Goal: Transaction & Acquisition: Purchase product/service

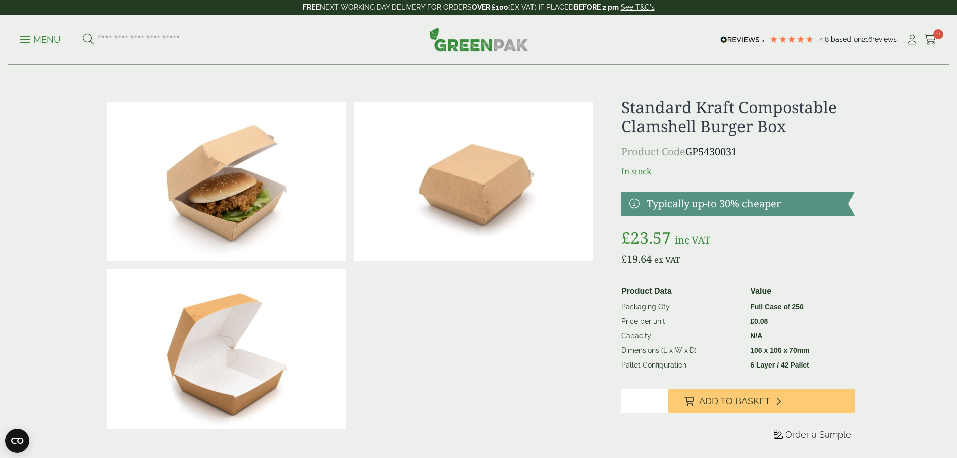
click at [37, 35] on p "Menu" at bounding box center [40, 40] width 41 height 12
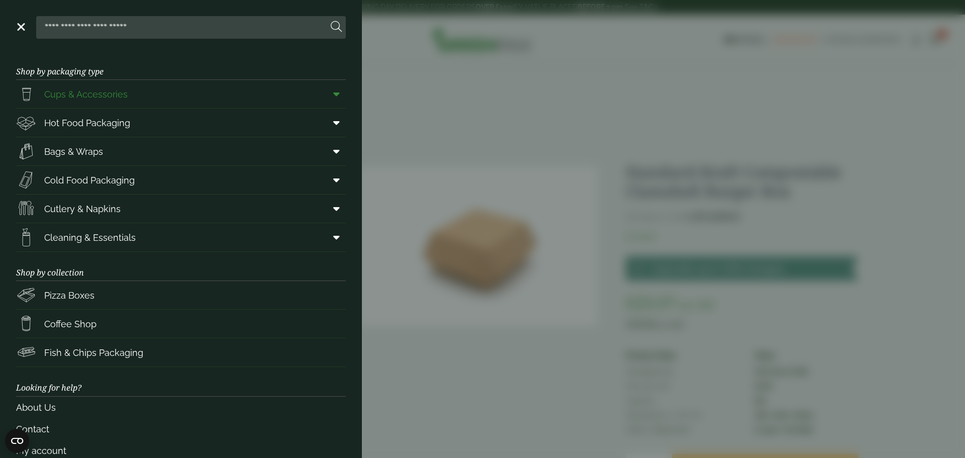
click at [120, 87] on span "Cups & Accessories" at bounding box center [85, 94] width 83 height 14
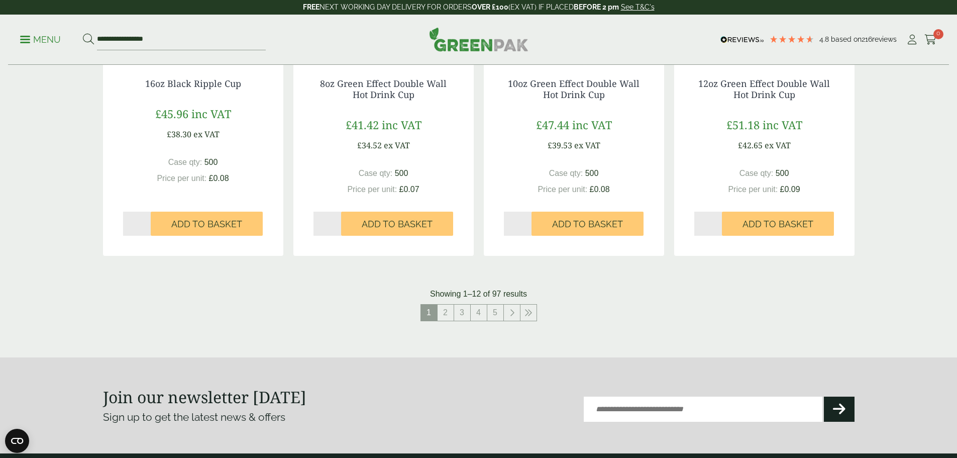
scroll to position [1057, 0]
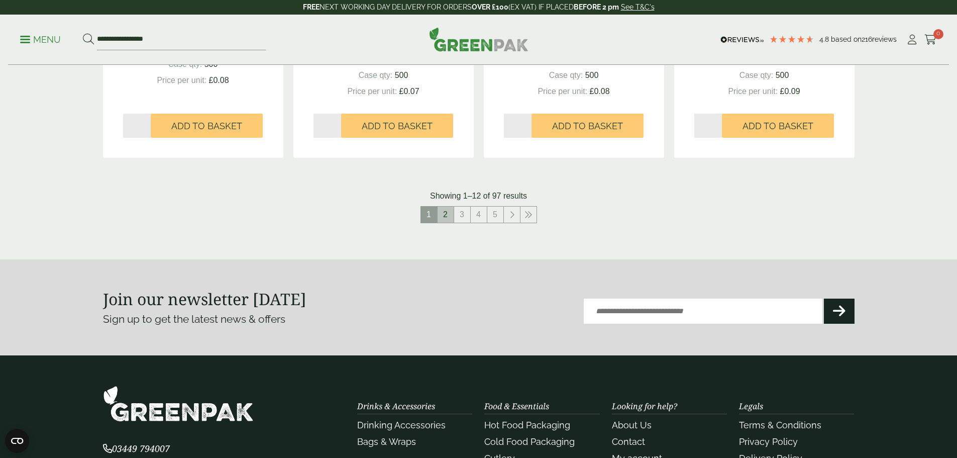
click at [441, 217] on link "2" at bounding box center [446, 214] width 16 height 16
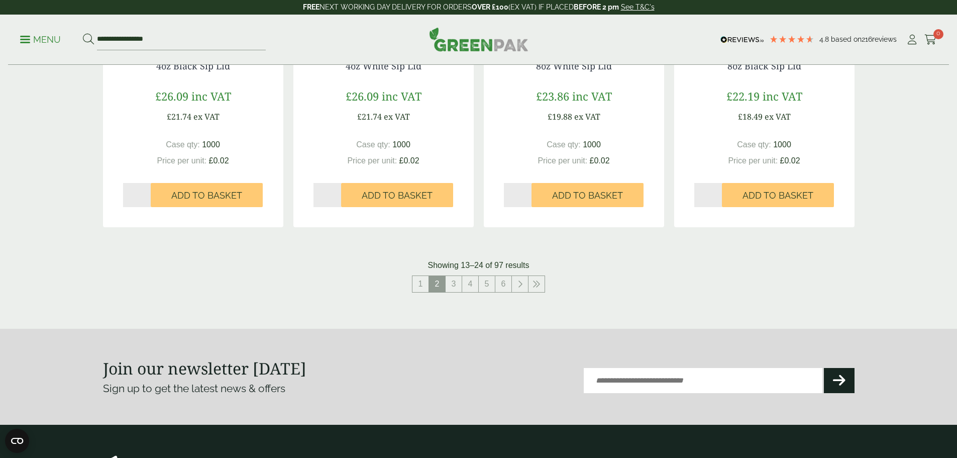
scroll to position [989, 0]
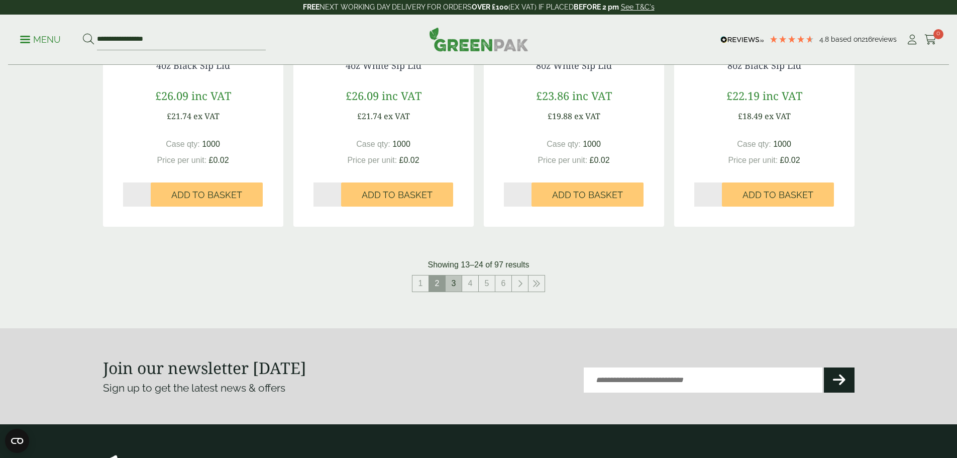
click at [452, 284] on link "3" at bounding box center [454, 283] width 16 height 16
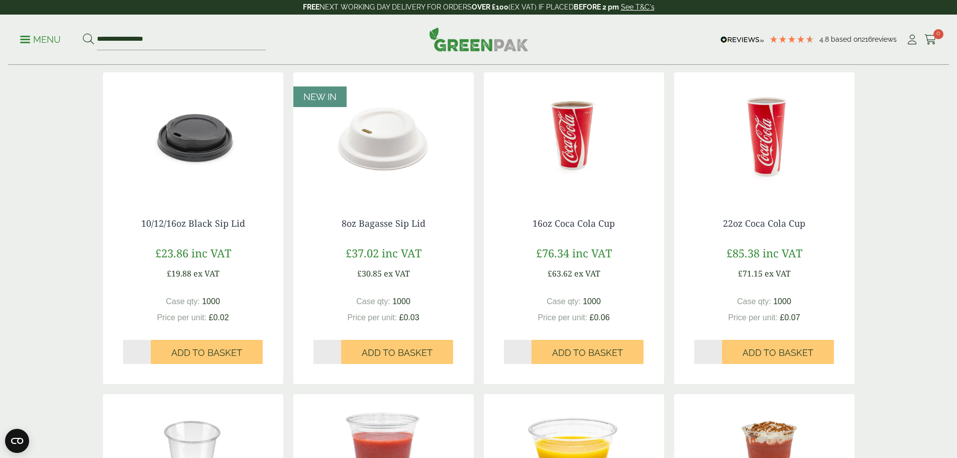
scroll to position [451, 0]
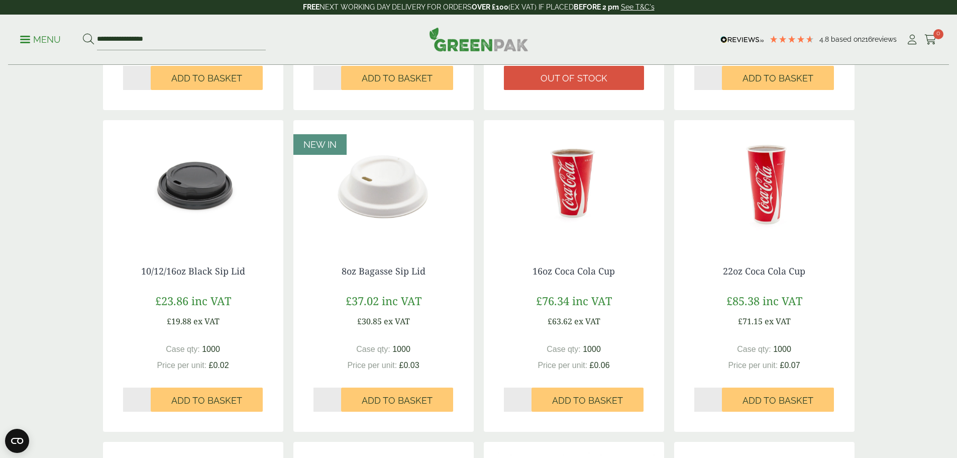
click at [388, 210] on img at bounding box center [383, 183] width 180 height 126
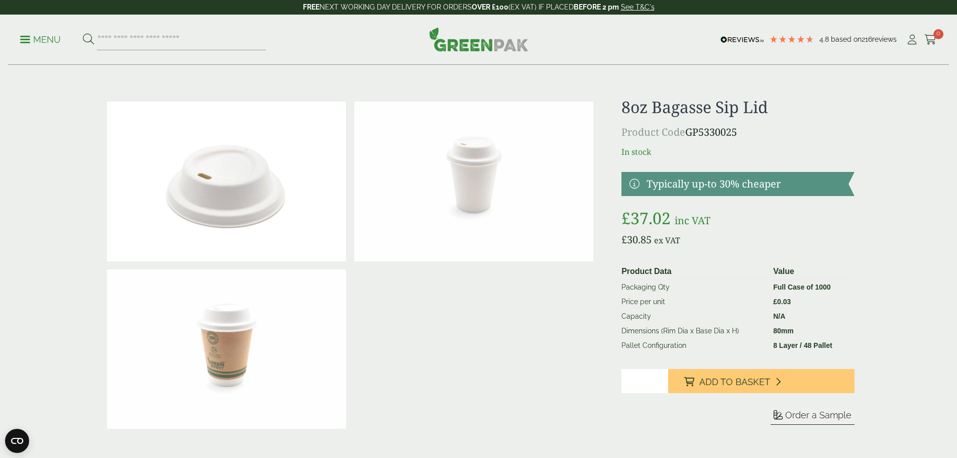
drag, startPoint x: 747, startPoint y: 131, endPoint x: 690, endPoint y: 131, distance: 56.8
click at [690, 131] on p "Product Code GP5330025" at bounding box center [737, 132] width 233 height 15
copy p "GP5330025"
